Goal: Task Accomplishment & Management: Complete application form

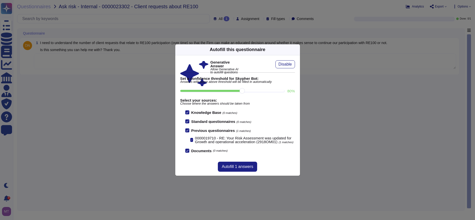
click at [297, 50] on icon at bounding box center [297, 50] width 0 height 0
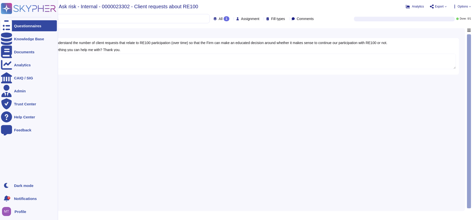
click at [8, 24] on icon at bounding box center [6, 26] width 11 height 15
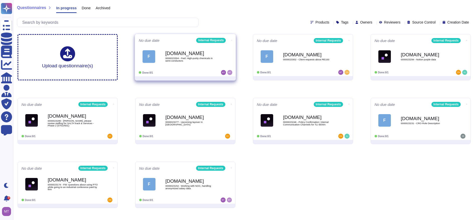
click at [196, 58] on span "0000023304 - Fwd: High-purity chemicals in semi-conductors" at bounding box center [190, 59] width 51 height 5
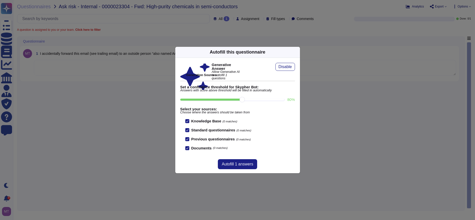
click at [297, 68] on icon at bounding box center [345, 116] width 96 height 96
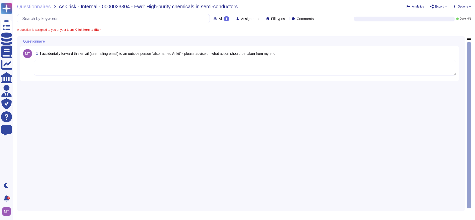
click at [136, 70] on textarea at bounding box center [245, 68] width 422 height 16
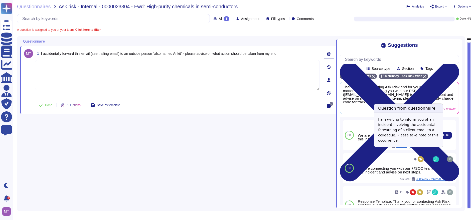
click at [418, 150] on div "We are connecting you with @SOC to record this incident and advise on next step…" at bounding box center [396, 135] width 80 height 30
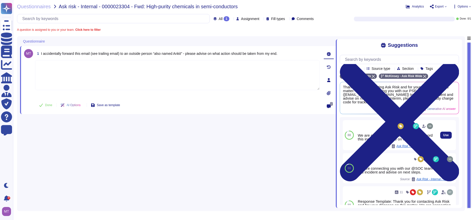
click at [417, 148] on span "Ask Risk - Internal / 0000021408 - Accidental Email Forwarding Incident" at bounding box center [415, 146] width 38 height 3
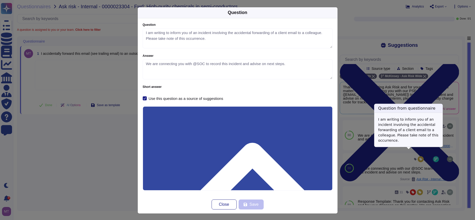
type textarea "I am writing to inform you of an incident involving the accidental forwarding o…"
type textarea "We are connecting you with @SOC to record this incident and advise on next step…"
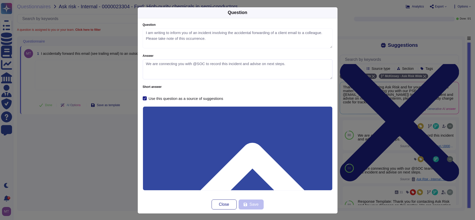
drag, startPoint x: 285, startPoint y: 62, endPoint x: 114, endPoint y: 62, distance: 170.3
click at [114, 62] on div "Question Question I am writing to inform you of an incident involving the accid…" at bounding box center [237, 110] width 475 height 220
click at [219, 203] on span "Close" at bounding box center [224, 205] width 10 height 4
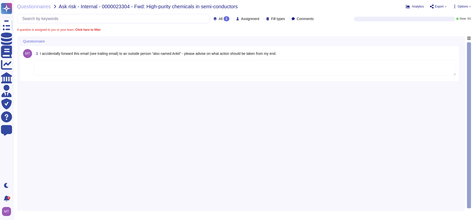
click at [66, 68] on textarea at bounding box center [245, 68] width 422 height 16
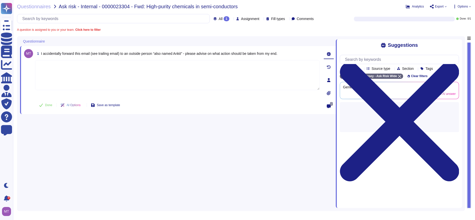
paste textarea "Thank you for reaching out to Ask risk team and for flagging this matter with u…"
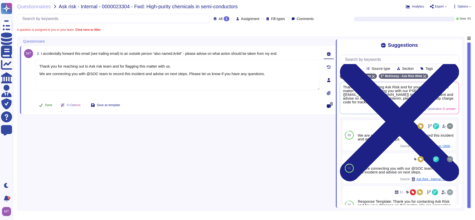
type textarea "Thank you for reaching out to Ask risk team and for flagging this matter with u…"
click at [50, 104] on span "Done" at bounding box center [48, 105] width 7 height 3
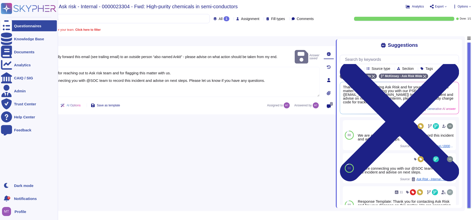
click at [9, 27] on icon at bounding box center [6, 26] width 11 height 15
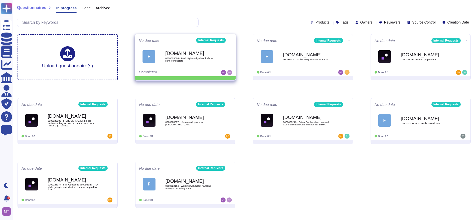
click at [231, 40] on icon at bounding box center [231, 40] width 1 height 1
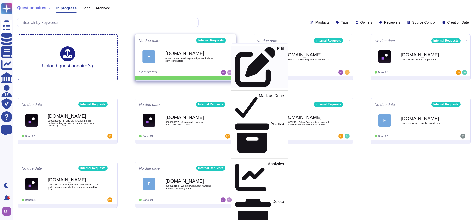
click at [277, 50] on p "Edit" at bounding box center [280, 67] width 7 height 41
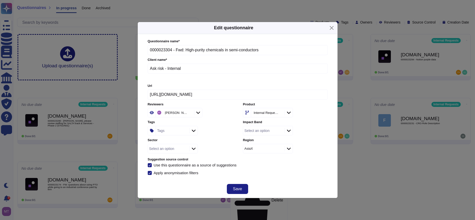
click at [169, 131] on div "Tags" at bounding box center [172, 130] width 32 height 9
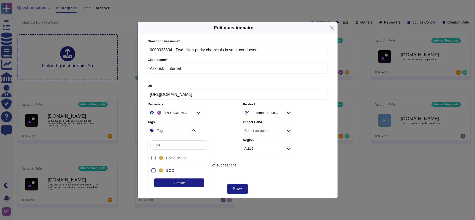
type input "soc"
click at [173, 173] on div "SOC" at bounding box center [180, 170] width 45 height 11
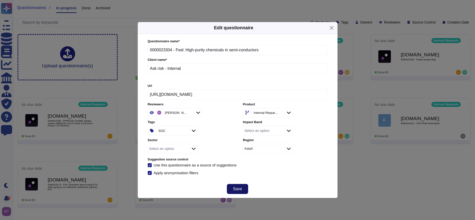
click at [242, 184] on button "Save" at bounding box center [237, 189] width 21 height 10
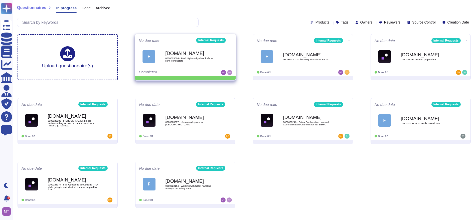
click at [231, 40] on icon at bounding box center [231, 40] width 1 height 1
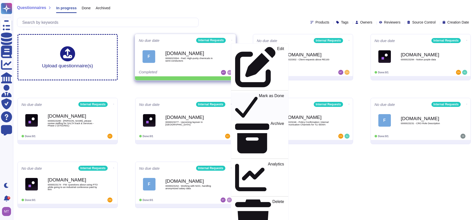
click at [259, 94] on p "Mark as Done" at bounding box center [271, 107] width 25 height 26
